Goal: Task Accomplishment & Management: Manage account settings

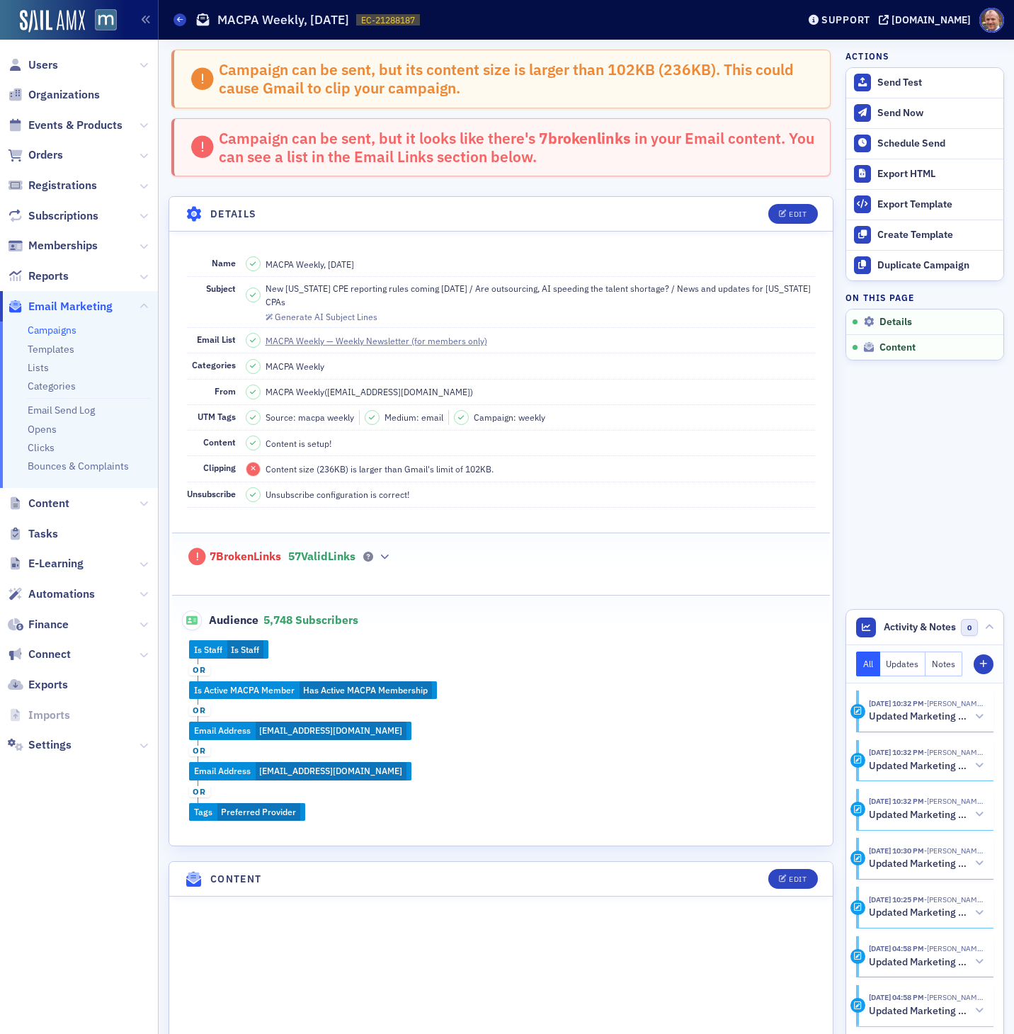
scroll to position [725, 0]
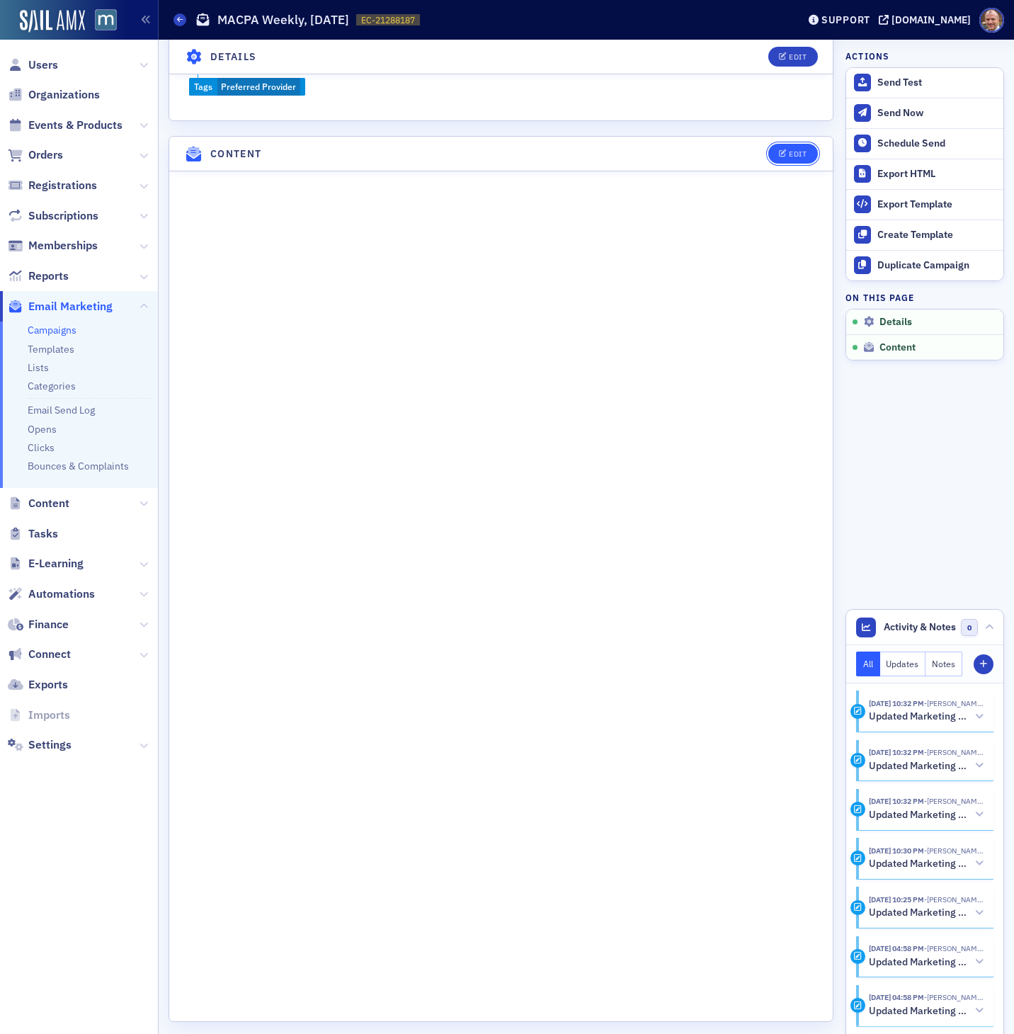
click at [802, 150] on div "Edit" at bounding box center [798, 154] width 18 height 8
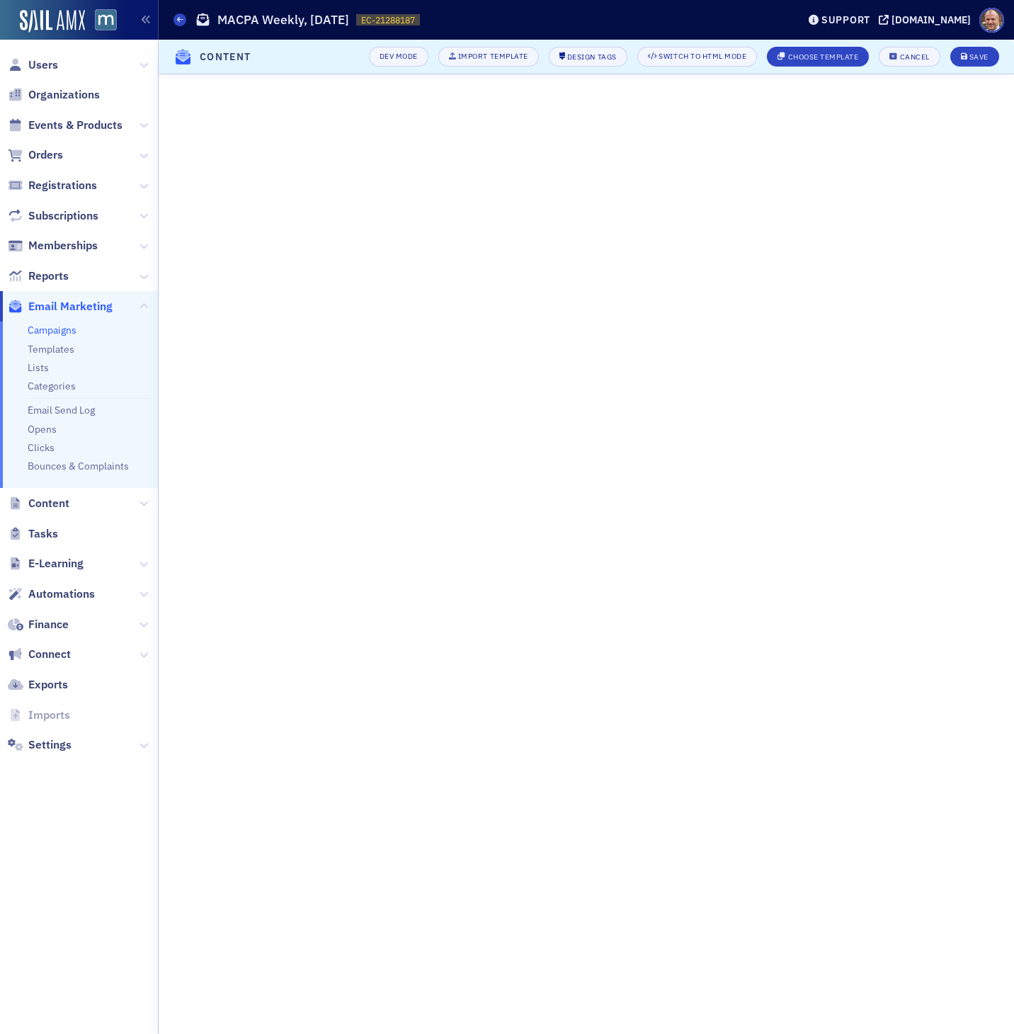
scroll to position [0, 0]
click at [967, 58] on span "Save" at bounding box center [975, 57] width 28 height 8
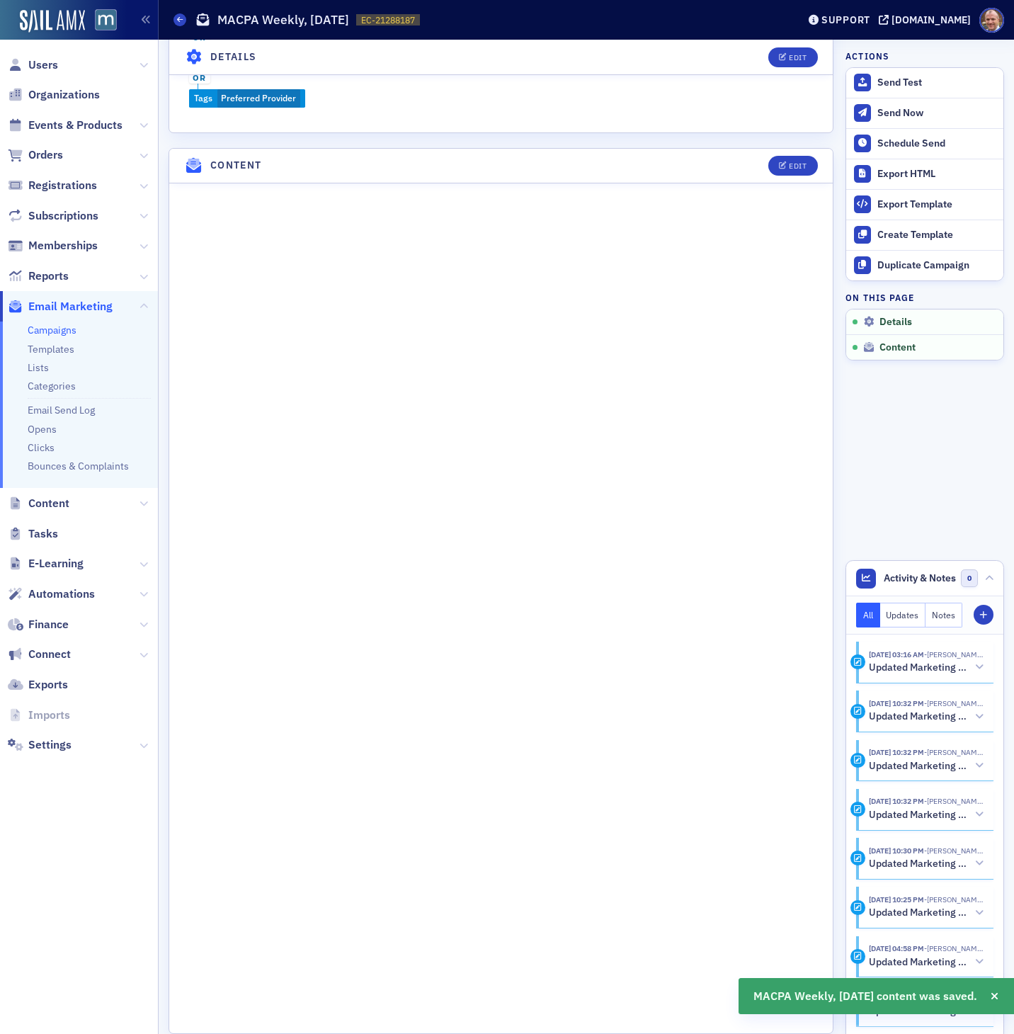
scroll to position [657, 0]
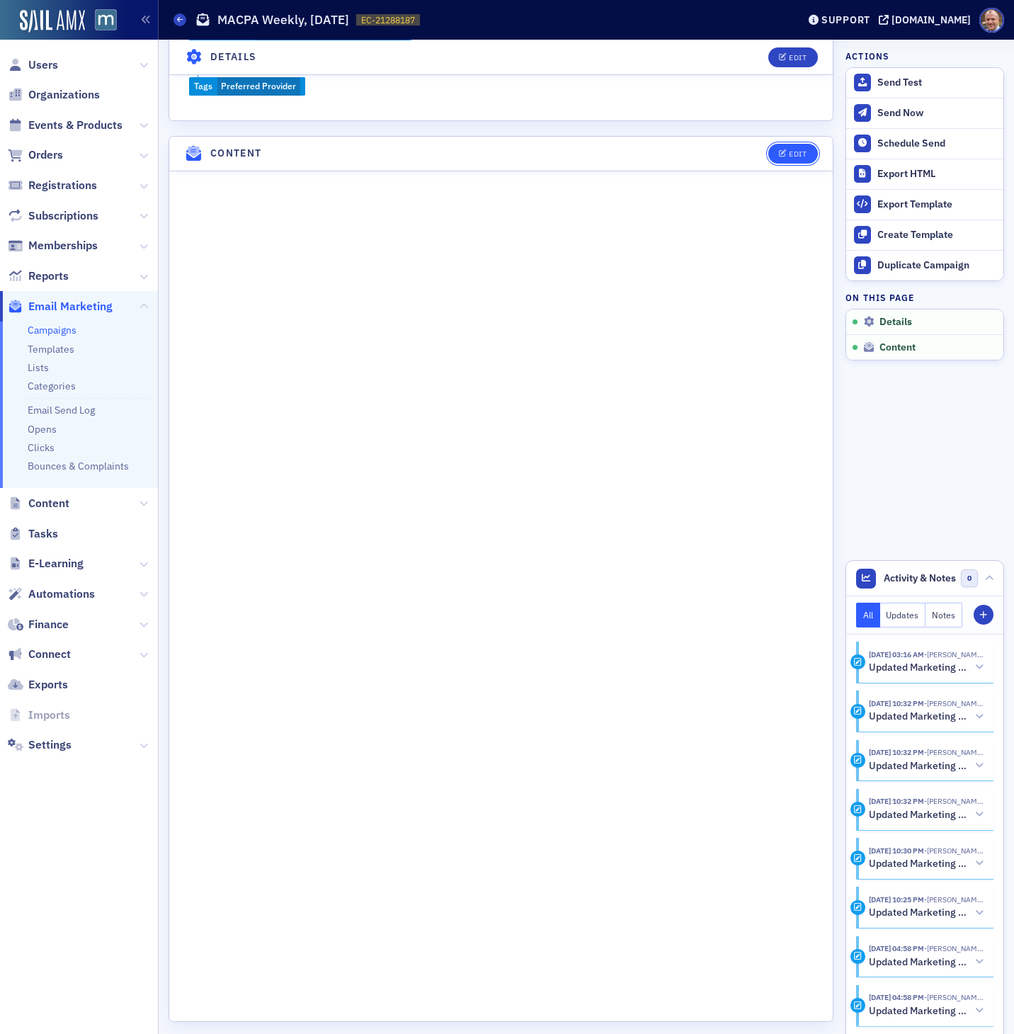
click at [799, 150] on div "Edit" at bounding box center [798, 154] width 18 height 8
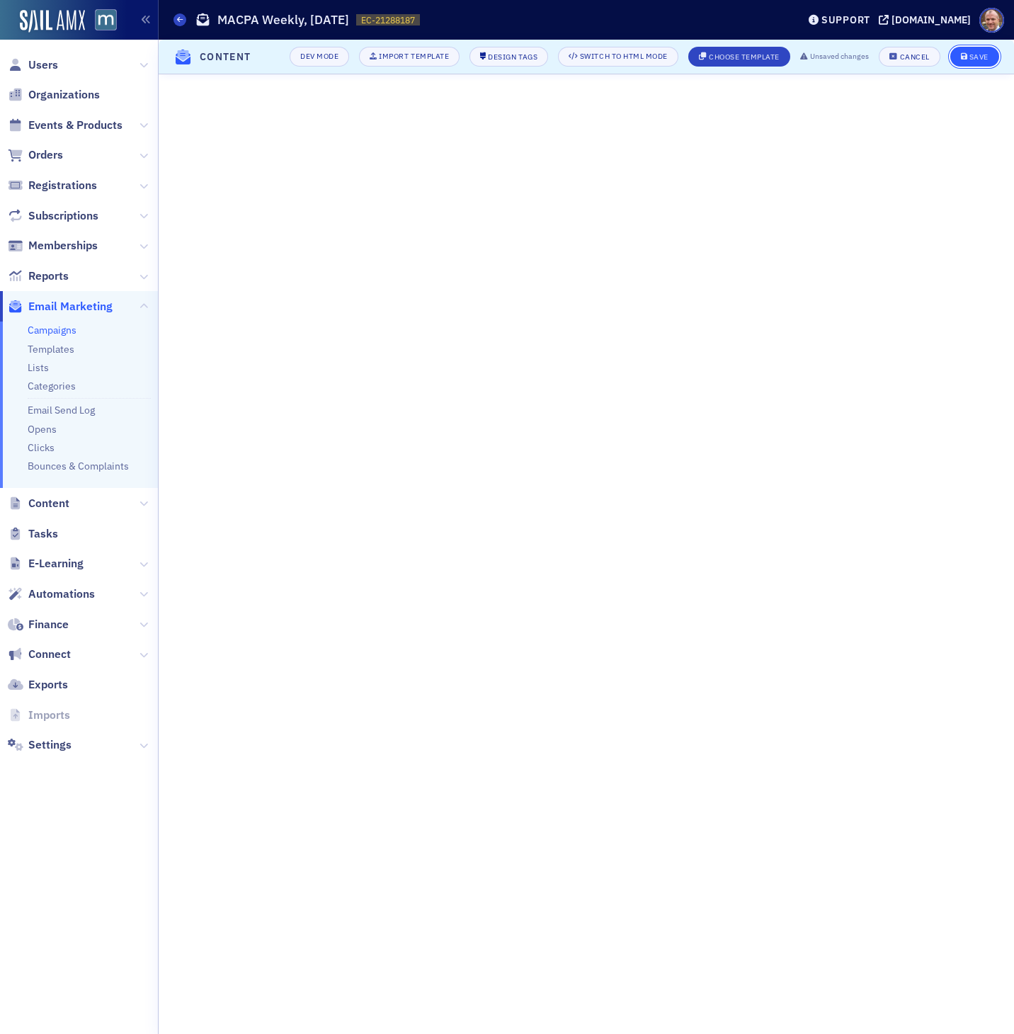
click at [986, 57] on div "Save" at bounding box center [978, 57] width 19 height 8
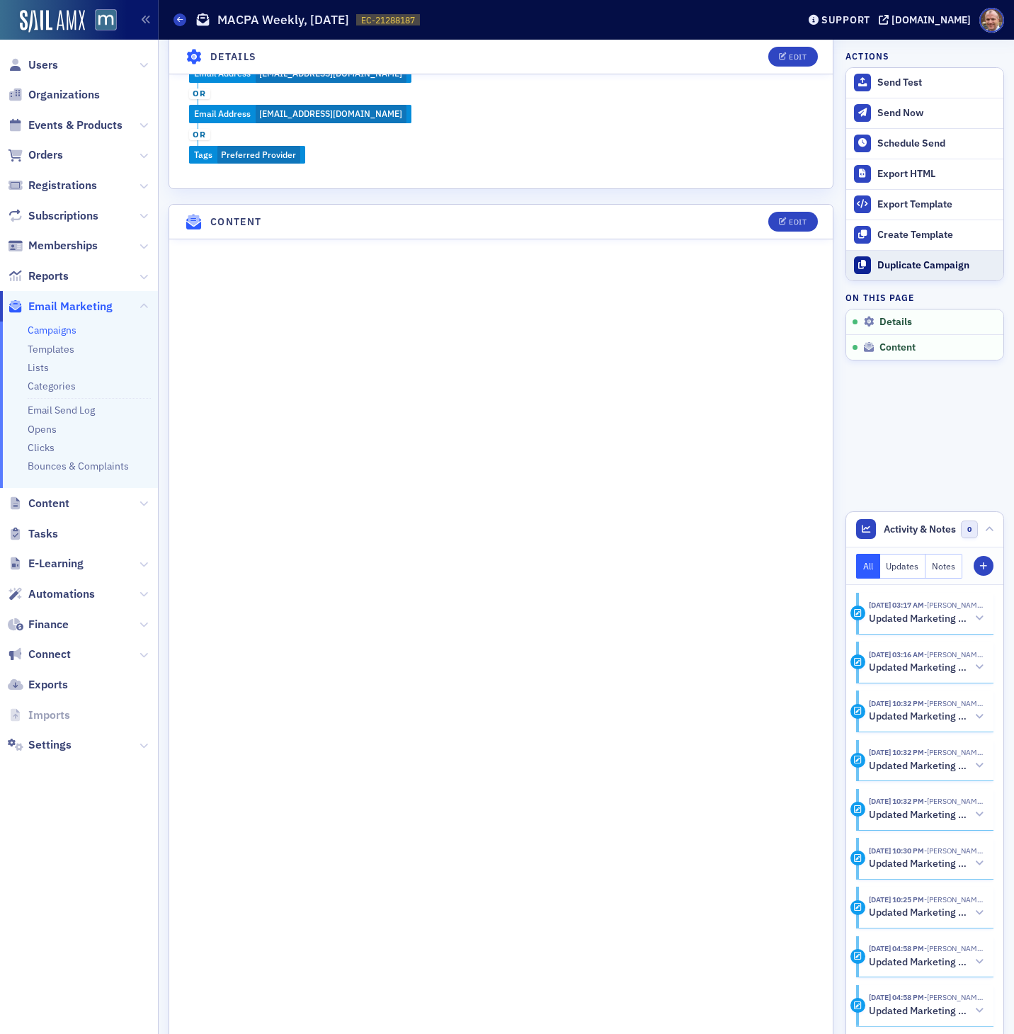
scroll to position [725, 0]
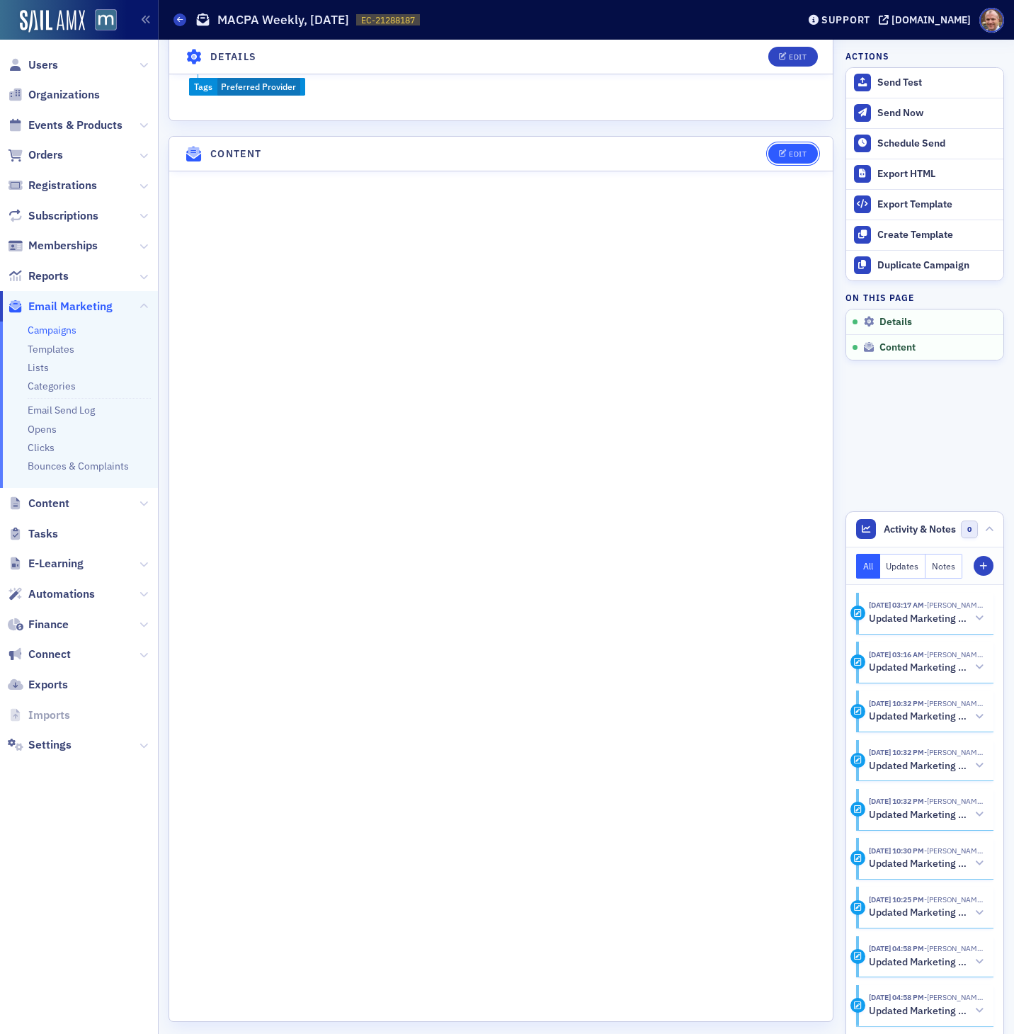
click at [802, 146] on button "Edit" at bounding box center [792, 154] width 49 height 20
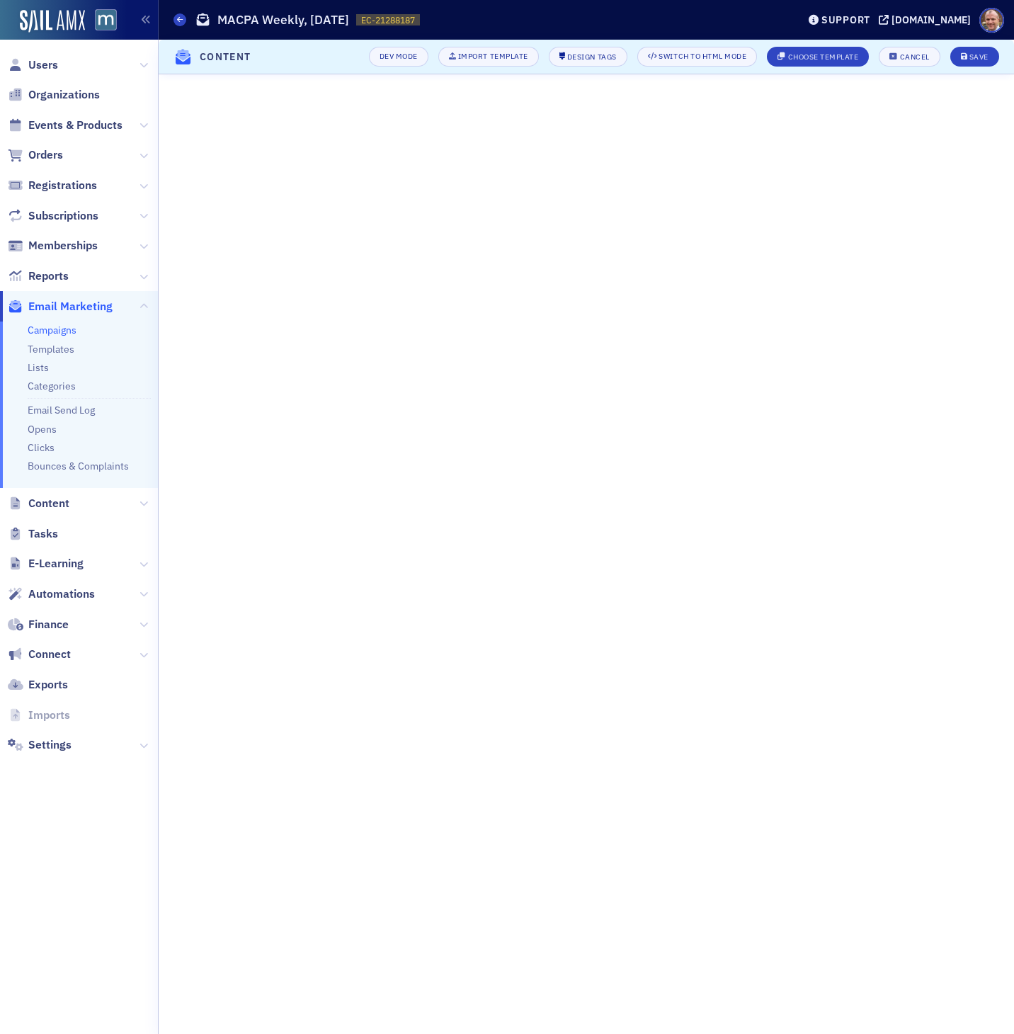
scroll to position [0, 0]
click at [290, 4] on header "Campaigns MACPA Weekly, [DATE] EC-21288187 21288187 Support [DOMAIN_NAME]" at bounding box center [586, 20] width 855 height 40
